Goal: Task Accomplishment & Management: Manage account settings

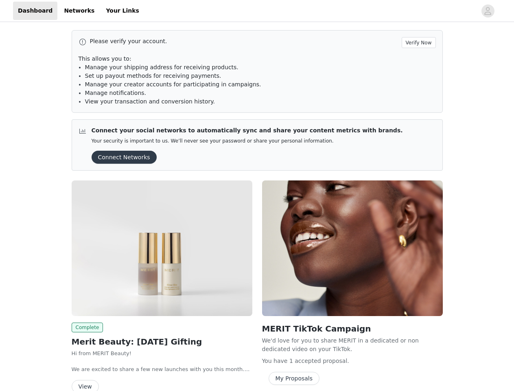
click at [257, 195] on div "MERIT TikTok Campaign We'd love for you to share MERIT in a dedicated or non de…" at bounding box center [352, 283] width 190 height 217
click at [257, 11] on div at bounding box center [310, 11] width 332 height 18
click at [488, 11] on icon "avatar" at bounding box center [488, 10] width 8 height 13
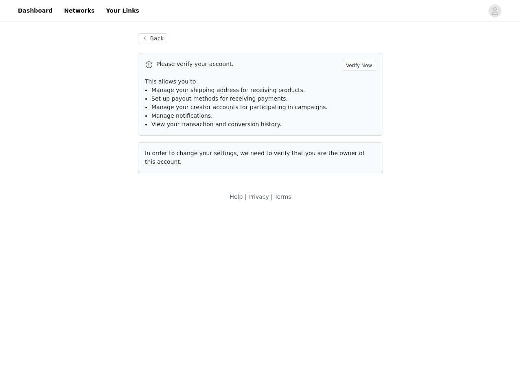
click at [420, 42] on div "Back Please verify your account. Verify Now This allows you to: Manage your shi…" at bounding box center [260, 117] width 521 height 187
click at [121, 157] on div "Back Please verify your account. Verify Now This allows you to: Manage your shi…" at bounding box center [260, 117] width 521 height 187
click at [162, 248] on body "Dashboard Networks Your Links Back Please verify your account. Verify Now This …" at bounding box center [260, 195] width 521 height 391
click at [86, 327] on body "Dashboard Networks Your Links Back Please verify your account. Verify Now This …" at bounding box center [260, 195] width 521 height 391
click at [85, 385] on body "Dashboard Networks Your Links Back Please verify your account. Verify Now This …" at bounding box center [260, 195] width 521 height 391
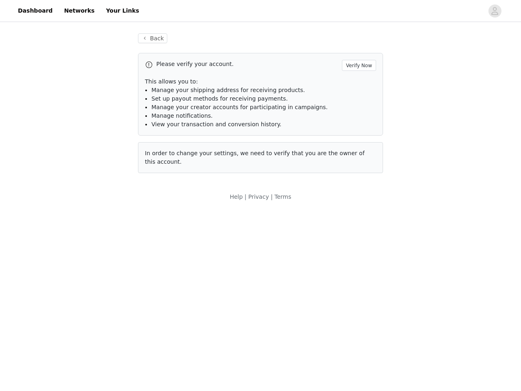
click at [352, 248] on body "Dashboard Networks Your Links Back Please verify your account. Verify Now This …" at bounding box center [260, 195] width 521 height 391
click at [292, 378] on body "Dashboard Networks Your Links Back Please verify your account. Verify Now This …" at bounding box center [260, 195] width 521 height 391
